Goal: Task Accomplishment & Management: Manage account settings

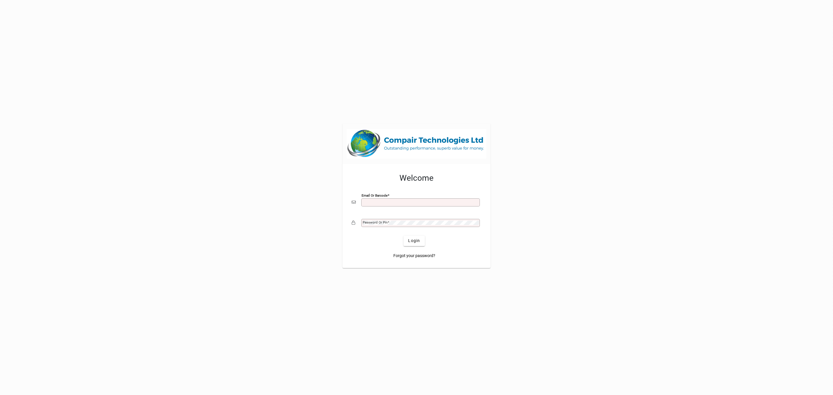
click at [460, 204] on input "Email or Barcode" at bounding box center [421, 202] width 117 height 5
type input "**********"
click at [444, 227] on div "Password or Pin" at bounding box center [420, 223] width 119 height 8
click at [404, 236] on button "Login" at bounding box center [414, 241] width 21 height 10
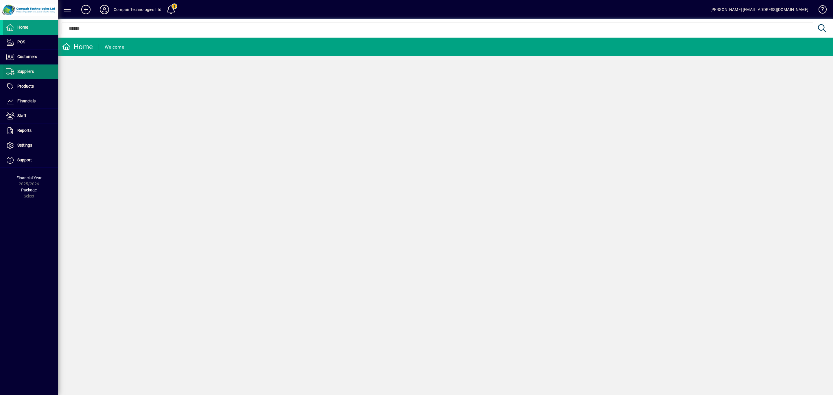
click at [34, 71] on span at bounding box center [30, 72] width 55 height 14
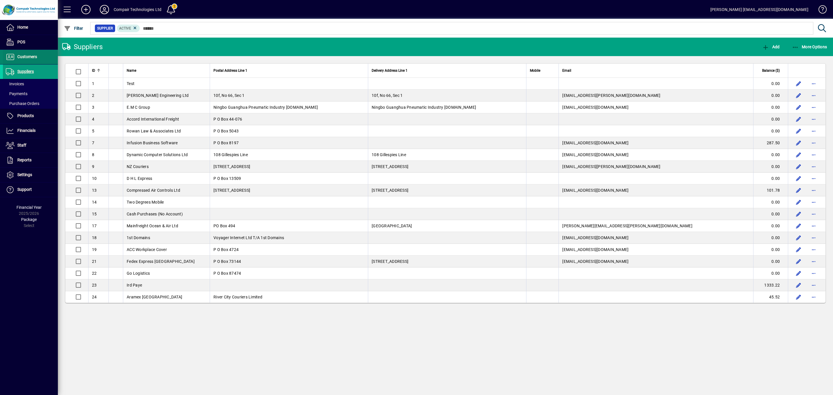
click at [31, 58] on span "Customers" at bounding box center [27, 56] width 20 height 5
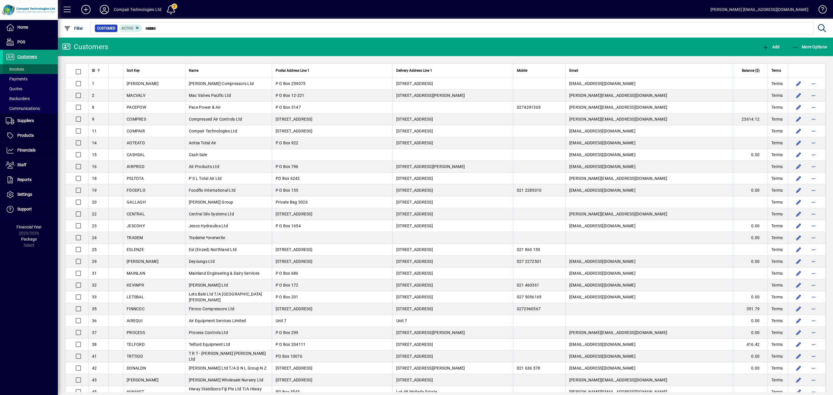
click at [29, 67] on span at bounding box center [30, 69] width 55 height 14
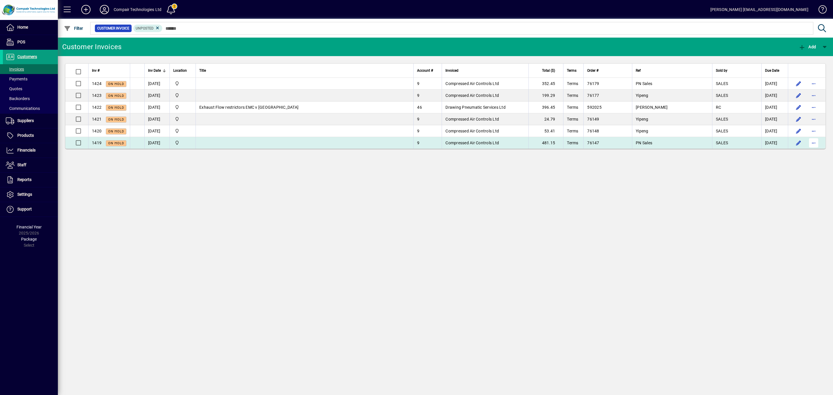
click at [814, 143] on span "button" at bounding box center [814, 143] width 14 height 14
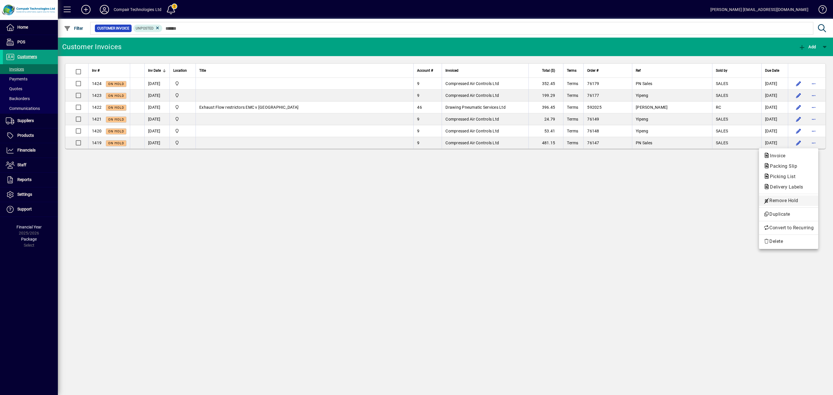
click at [804, 201] on span "Remove Hold" at bounding box center [789, 200] width 50 height 7
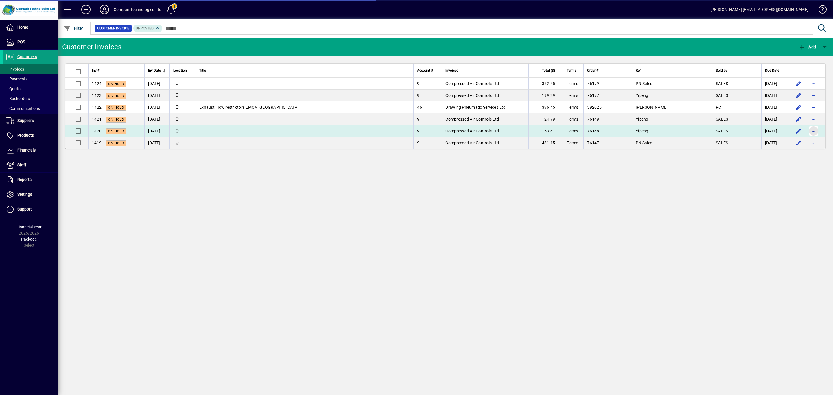
click at [815, 134] on span "button" at bounding box center [814, 131] width 14 height 14
click at [812, 133] on span "button" at bounding box center [814, 131] width 14 height 14
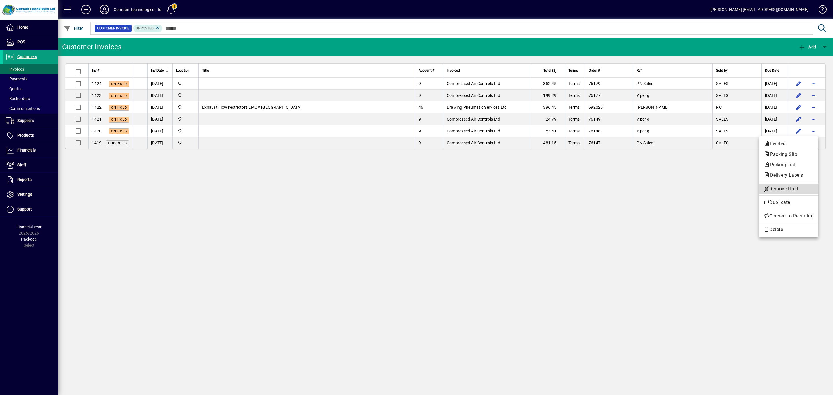
click at [793, 188] on span "Remove Hold" at bounding box center [789, 188] width 50 height 7
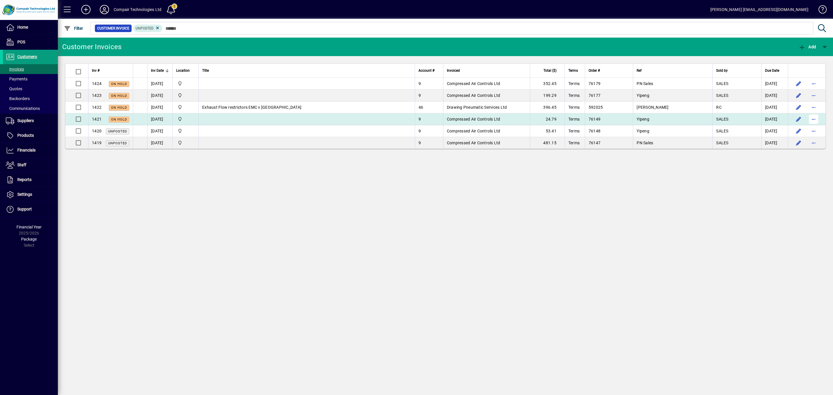
click at [814, 120] on span "button" at bounding box center [814, 119] width 14 height 14
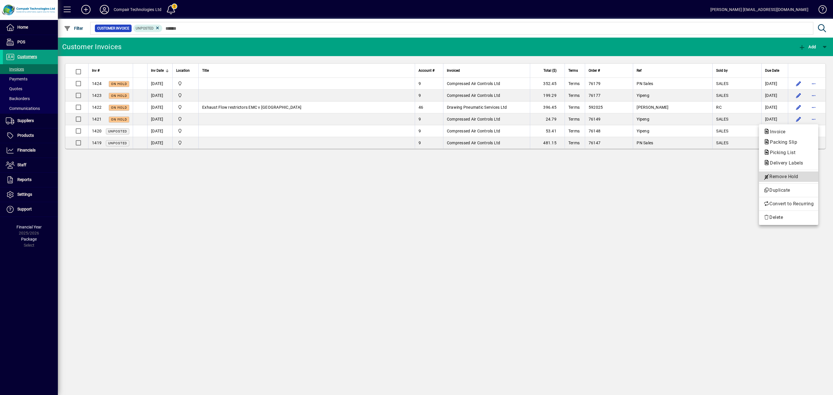
click at [795, 176] on span "Remove Hold" at bounding box center [789, 176] width 50 height 7
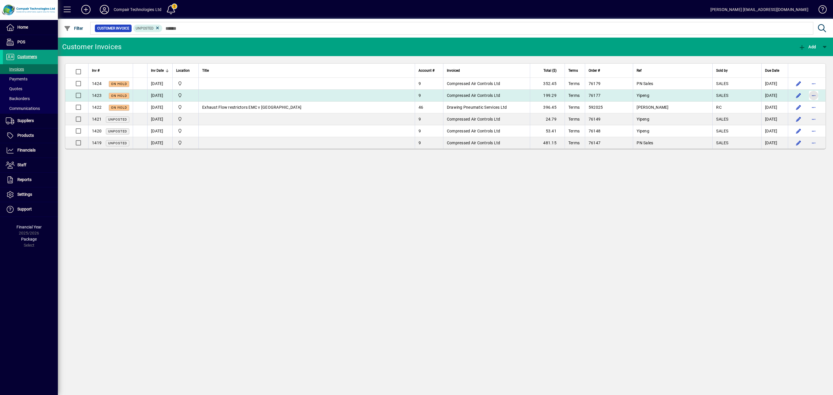
click at [812, 95] on span "button" at bounding box center [814, 96] width 14 height 14
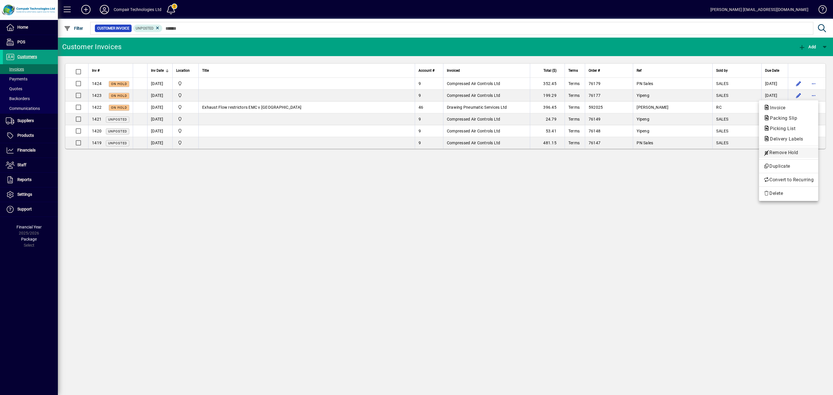
click at [791, 151] on span "Remove Hold" at bounding box center [789, 152] width 50 height 7
click at [791, 47] on span "button" at bounding box center [791, 47] width 14 height 14
click at [787, 61] on span "P ost & Email" at bounding box center [774, 62] width 34 height 5
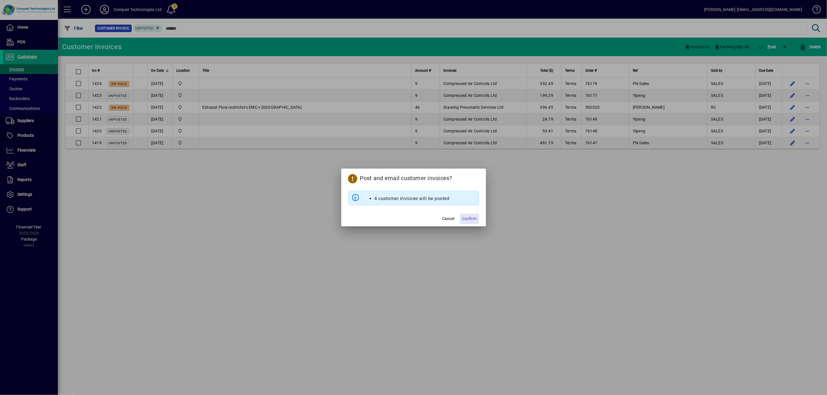
click at [468, 219] on span "Confirm" at bounding box center [469, 219] width 14 height 6
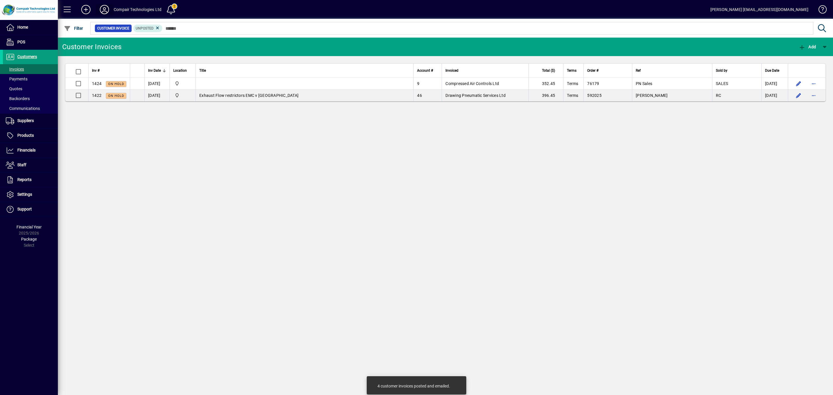
click at [104, 11] on icon at bounding box center [105, 9] width 12 height 9
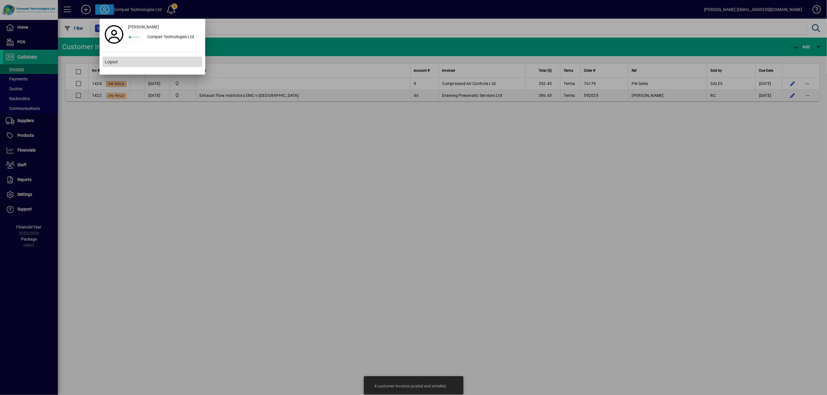
click at [110, 62] on span "Logout" at bounding box center [111, 62] width 13 height 6
